Goal: Check status: Check status

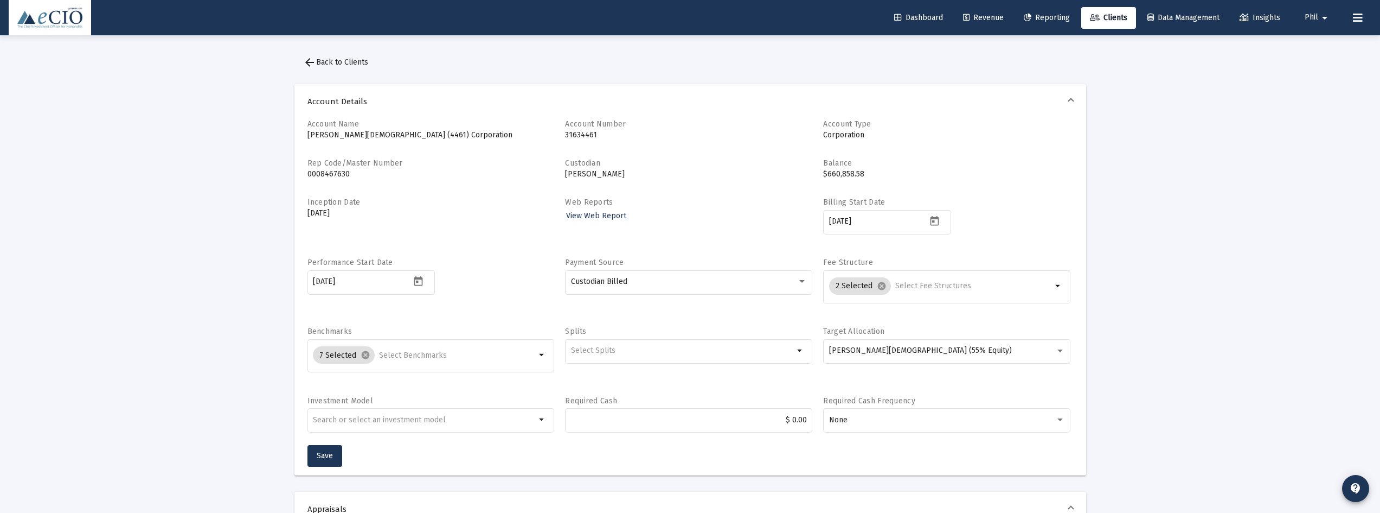
click at [907, 13] on span "Dashboard" at bounding box center [918, 17] width 49 height 9
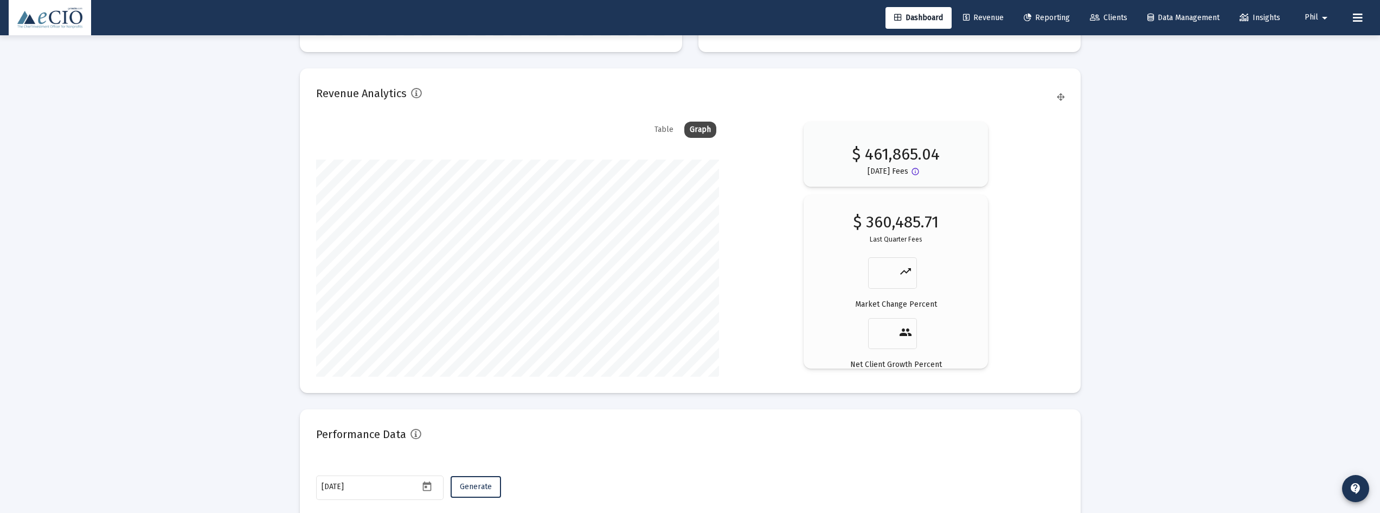
scroll to position [1811, 0]
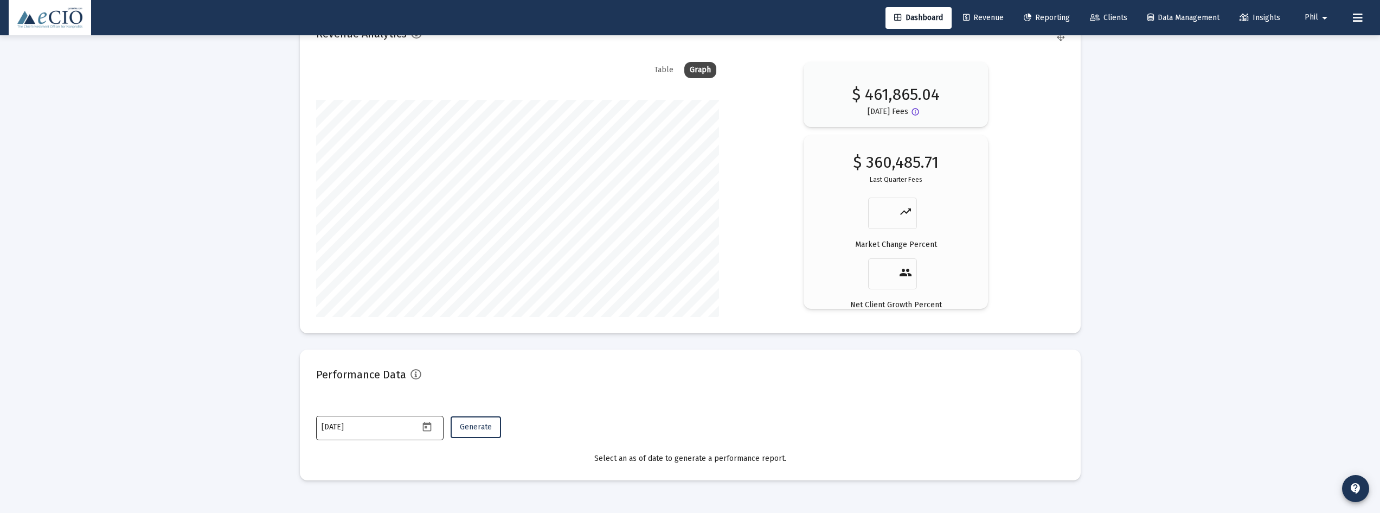
click at [423, 431] on icon "Open calendar" at bounding box center [426, 426] width 11 height 11
click at [434, 244] on button "Previous month" at bounding box center [436, 244] width 22 height 22
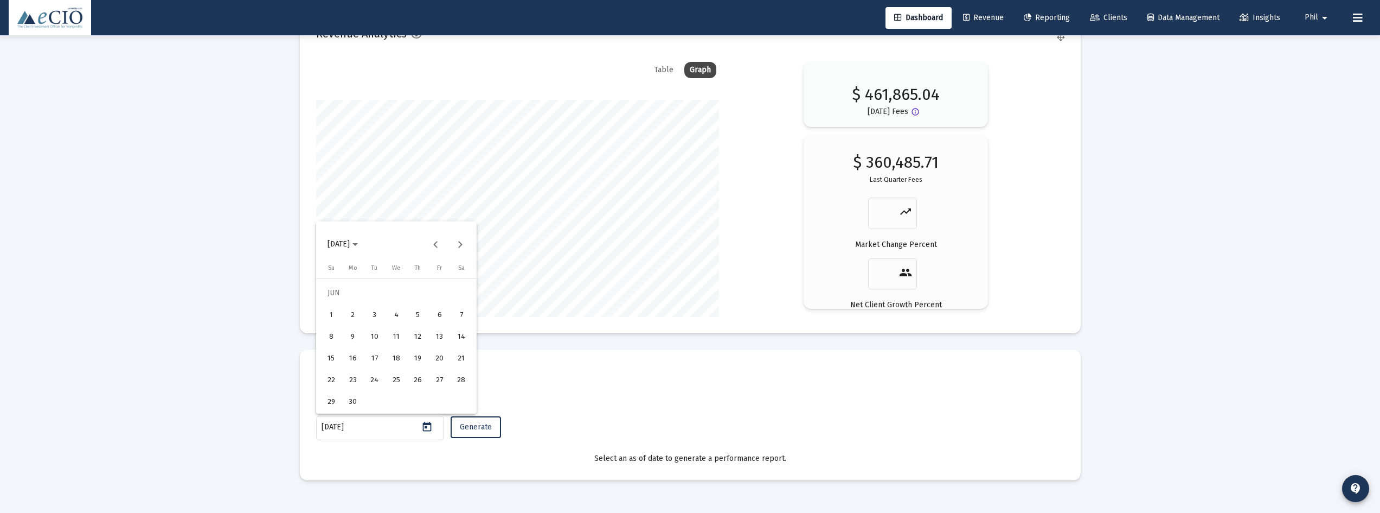
click at [354, 407] on div "30" at bounding box center [353, 402] width 20 height 20
type input "[DATE]"
click at [479, 425] on span "Generate" at bounding box center [476, 426] width 32 height 9
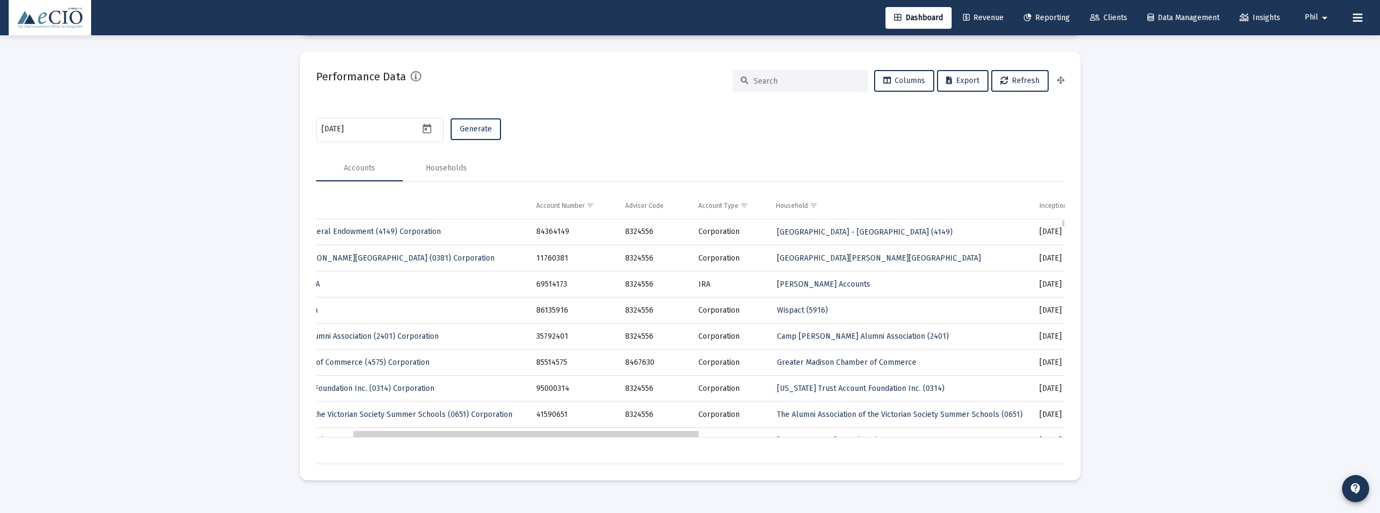
scroll to position [0, 327]
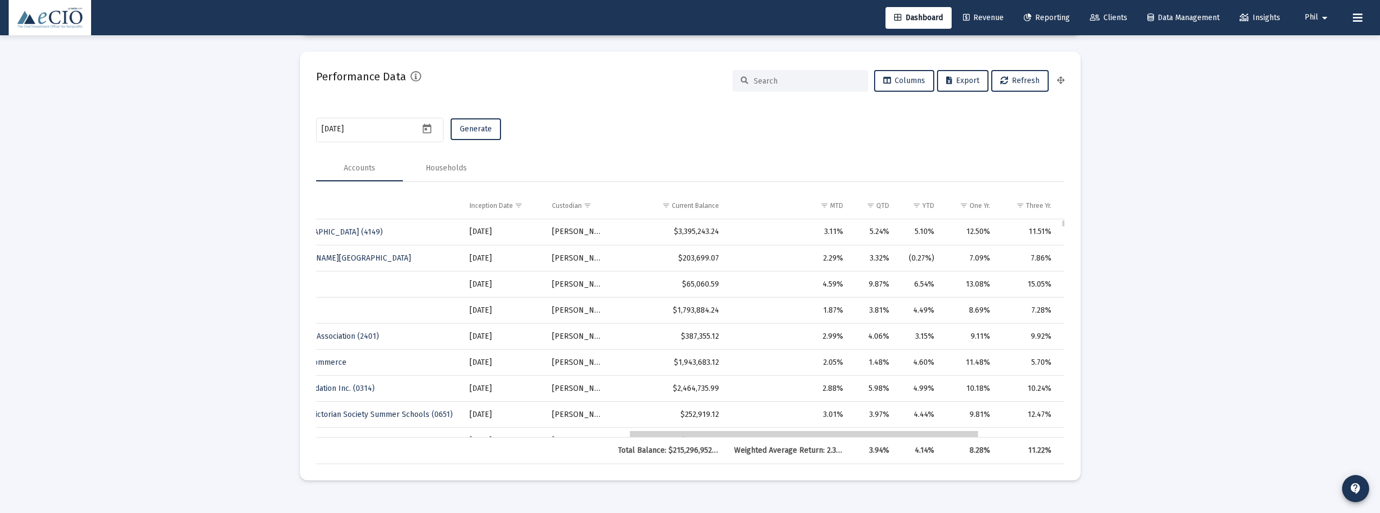
drag, startPoint x: 577, startPoint y: 435, endPoint x: 895, endPoint y: 432, distance: 317.9
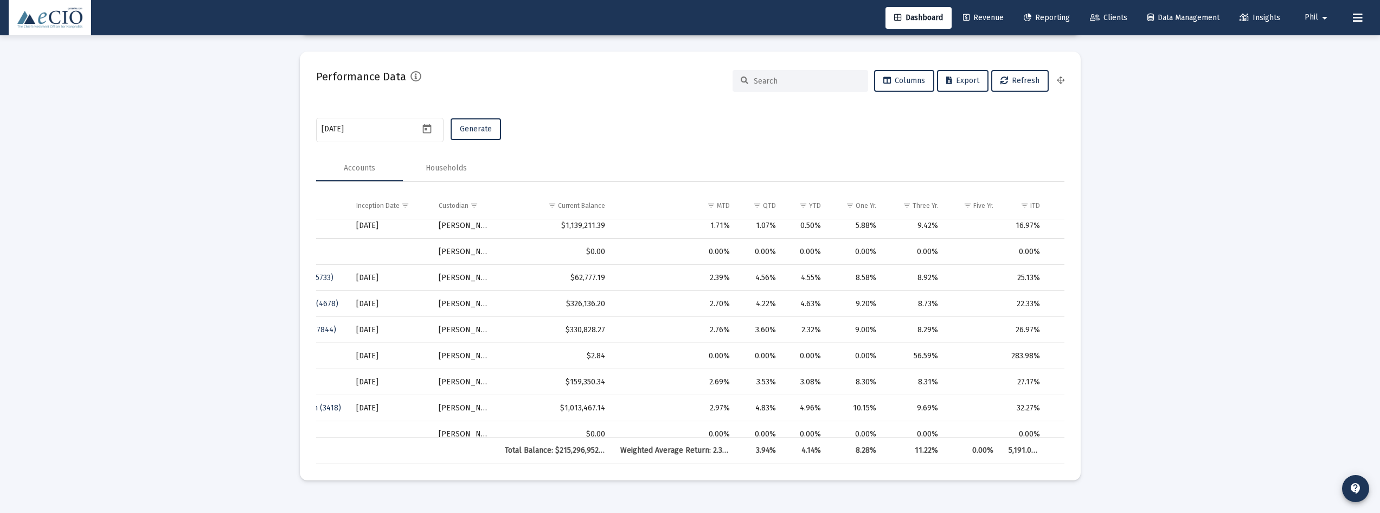
drag, startPoint x: 1065, startPoint y: 285, endPoint x: 1069, endPoint y: 356, distance: 71.2
click at [1069, 356] on mat-card "Performance Data Columns Export Refresh [DATE] Generate Accounts Households Acc…" at bounding box center [690, 266] width 781 height 429
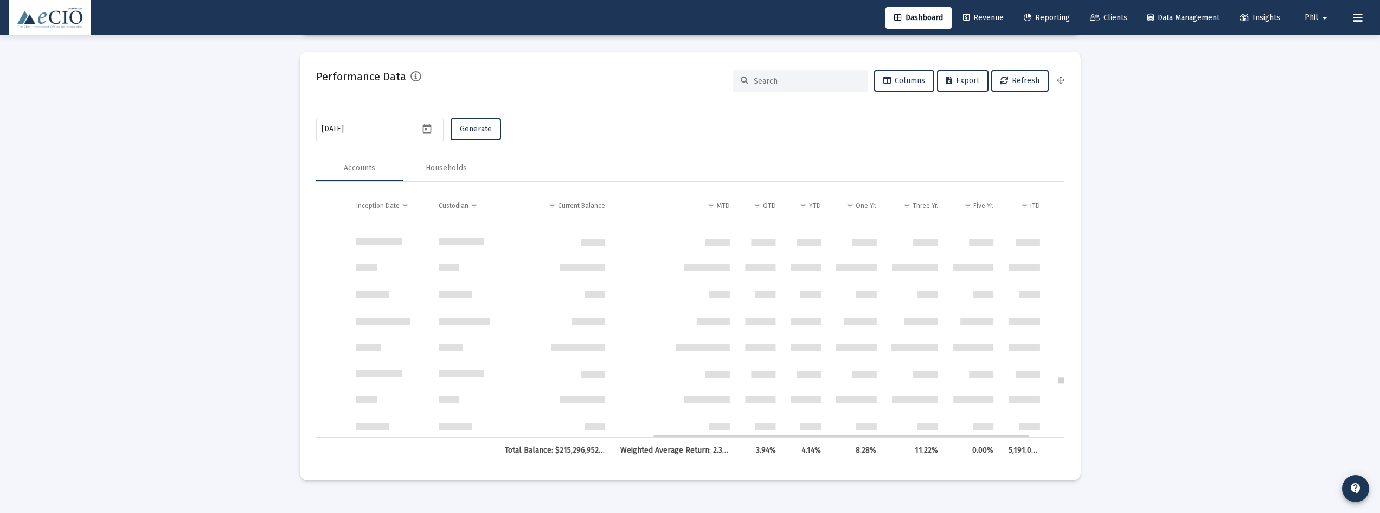
drag, startPoint x: 1063, startPoint y: 284, endPoint x: 1065, endPoint y: 385, distance: 100.4
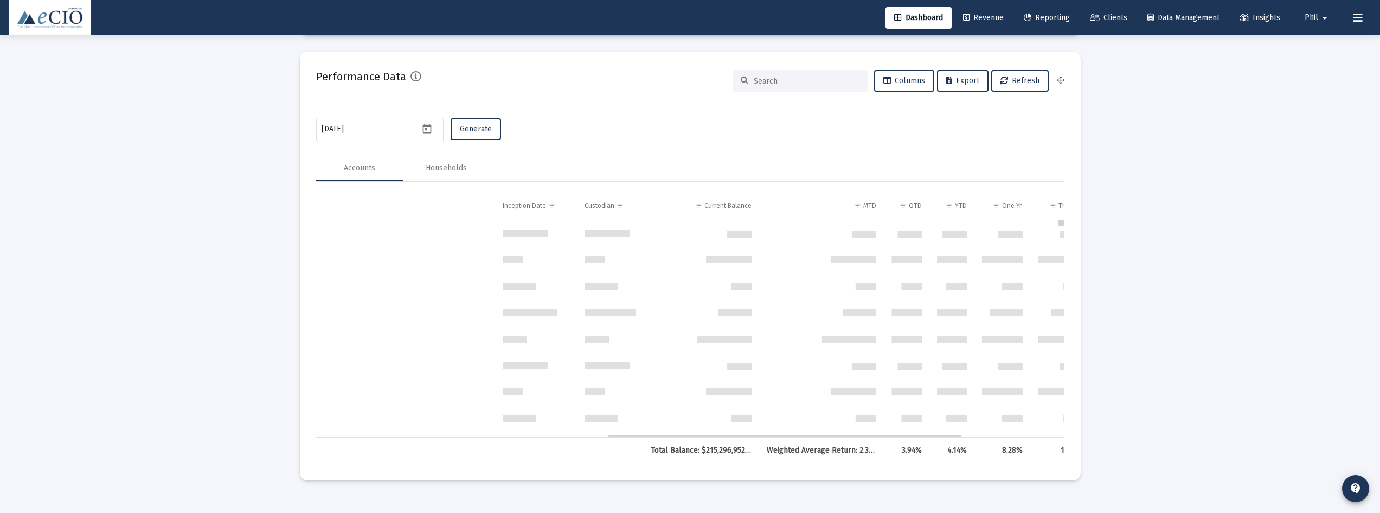
drag, startPoint x: 1063, startPoint y: 380, endPoint x: 1056, endPoint y: 211, distance: 168.8
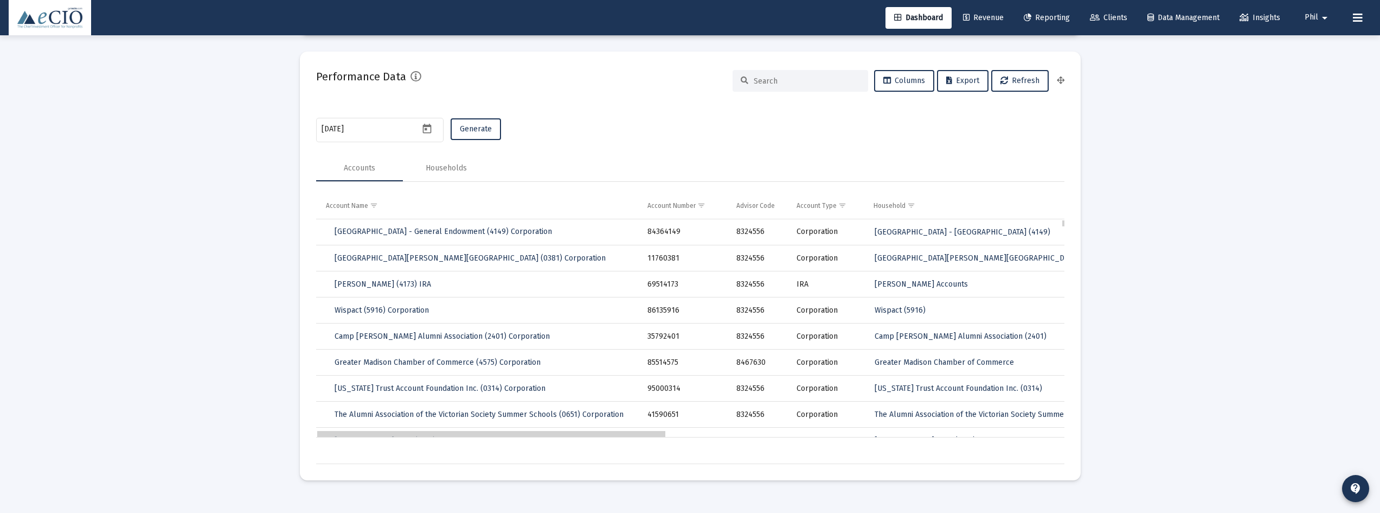
drag, startPoint x: 776, startPoint y: 434, endPoint x: 395, endPoint y: 430, distance: 381.3
click at [446, 170] on div "Households" at bounding box center [446, 168] width 41 height 11
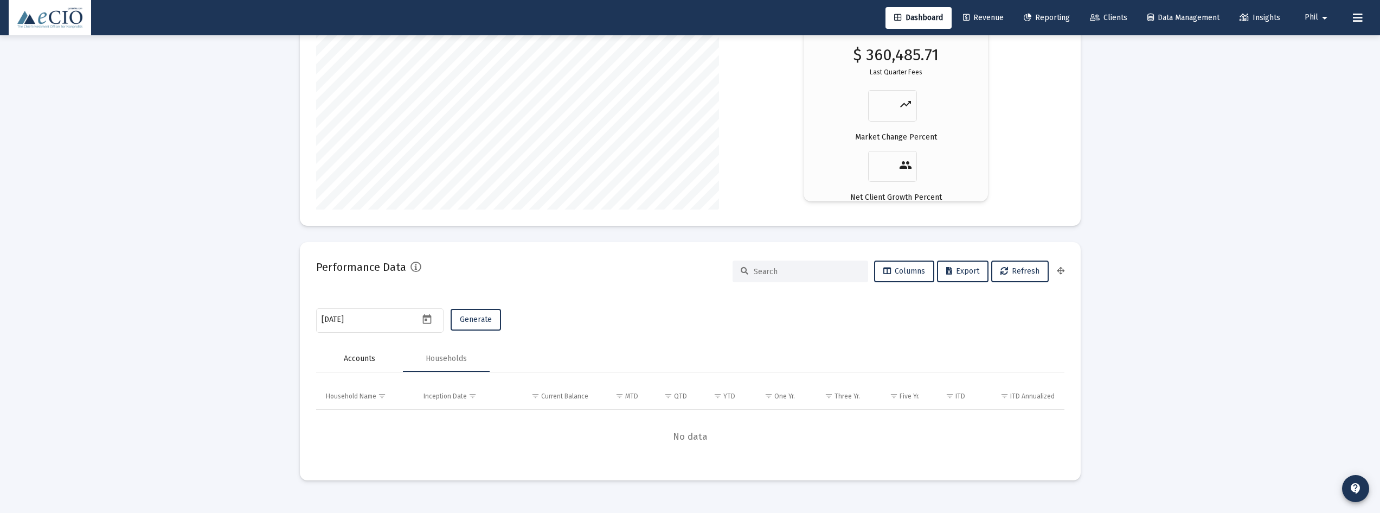
click at [365, 350] on div "Accounts" at bounding box center [359, 359] width 87 height 26
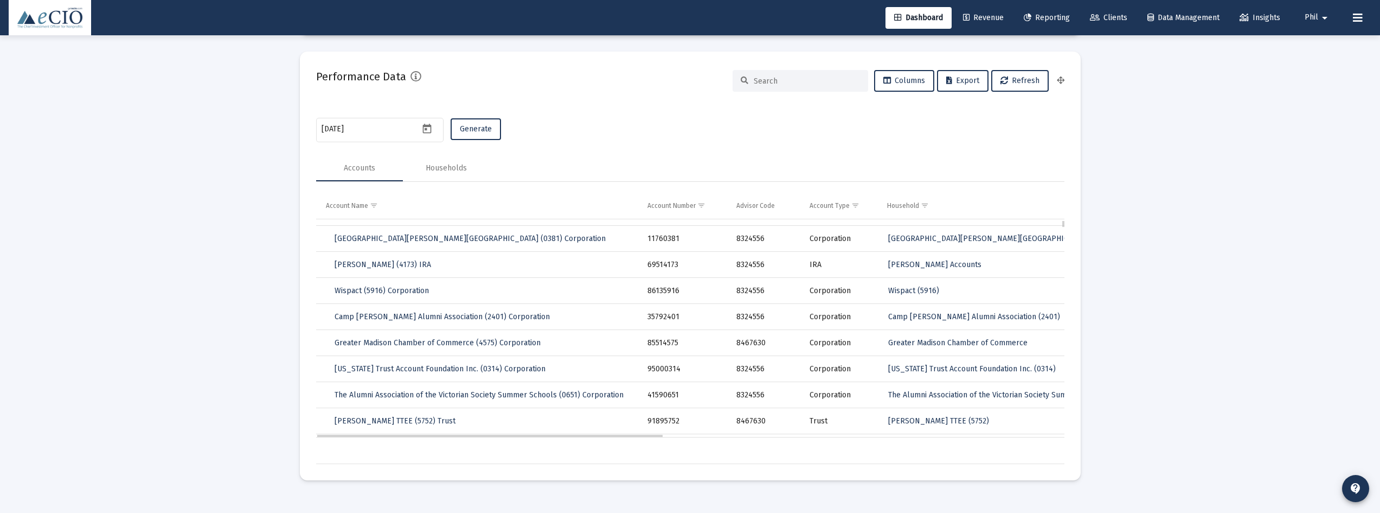
scroll to position [19, 0]
drag, startPoint x: 636, startPoint y: 432, endPoint x: 672, endPoint y: 435, distance: 36.4
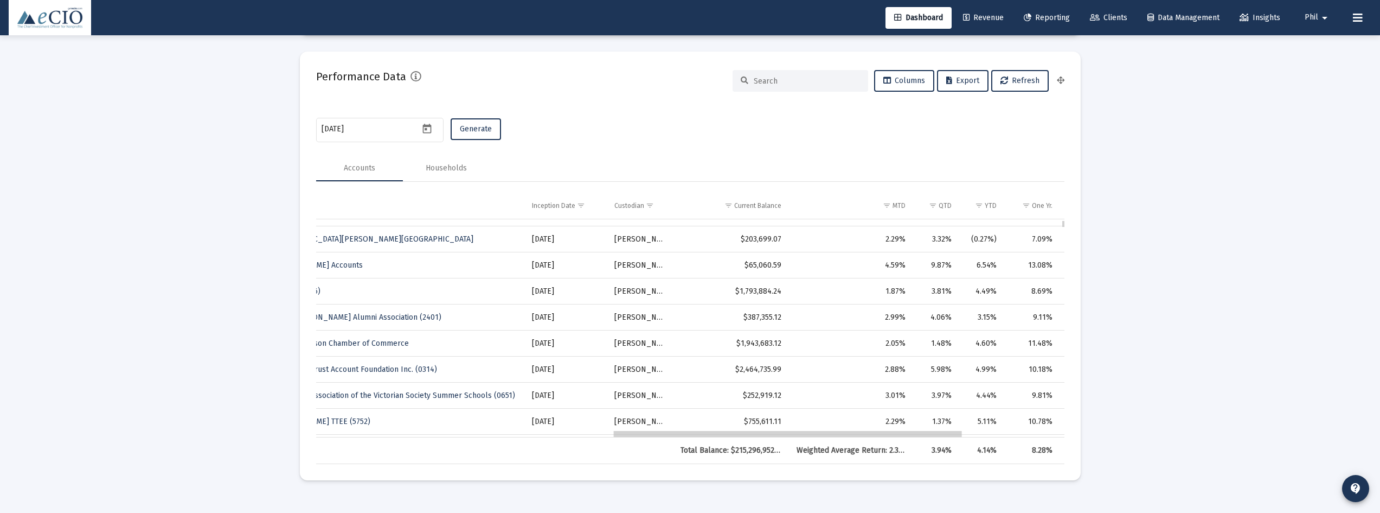
scroll to position [19, 633]
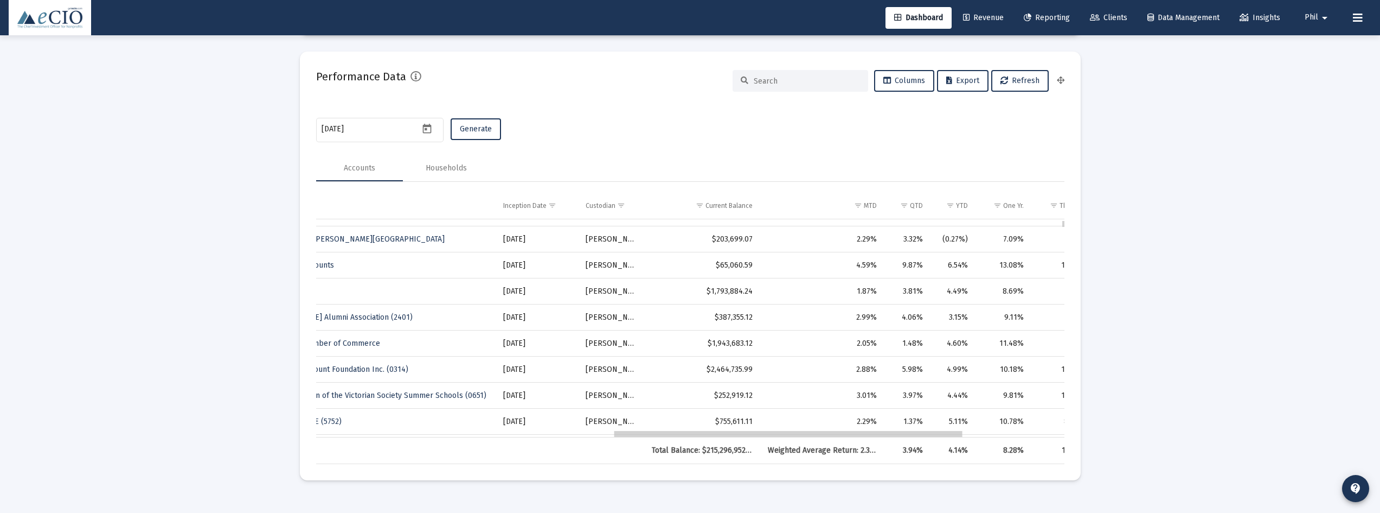
drag, startPoint x: 649, startPoint y: 436, endPoint x: 951, endPoint y: 429, distance: 302.7
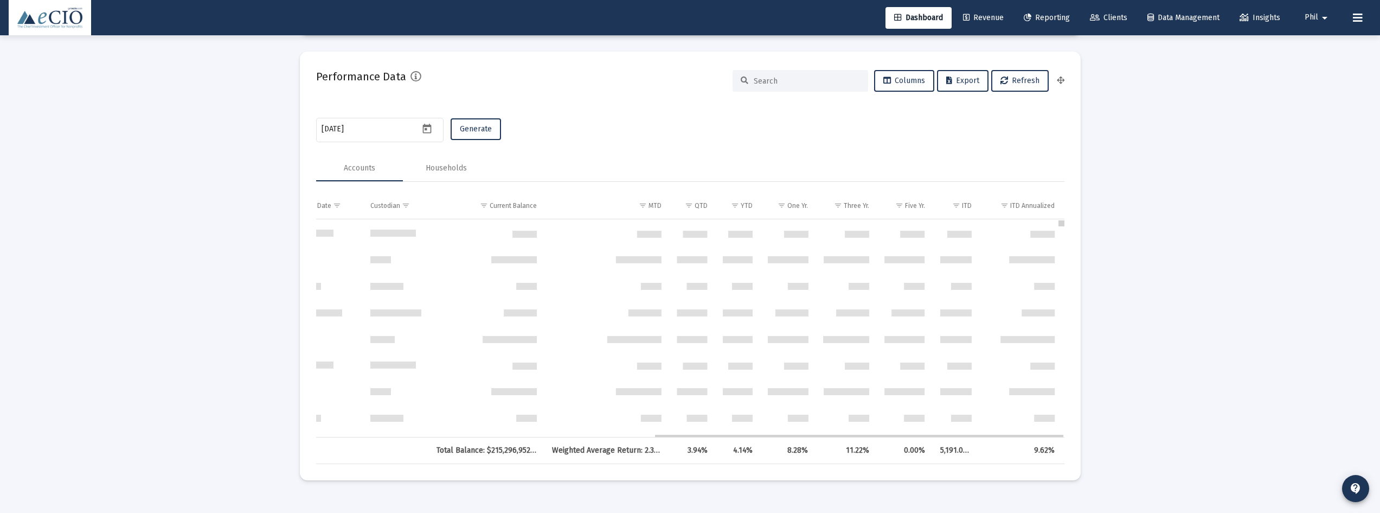
drag, startPoint x: 1062, startPoint y: 223, endPoint x: 1071, endPoint y: 210, distance: 16.1
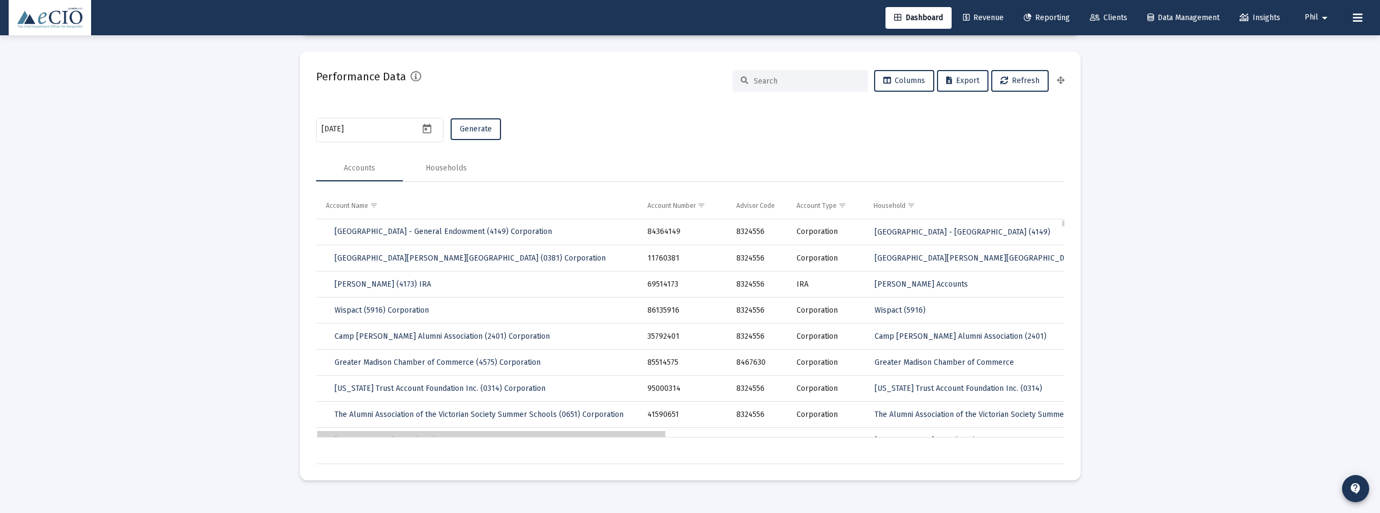
drag, startPoint x: 746, startPoint y: 436, endPoint x: 218, endPoint y: 413, distance: 528.3
